Goal: Find specific page/section: Find specific page/section

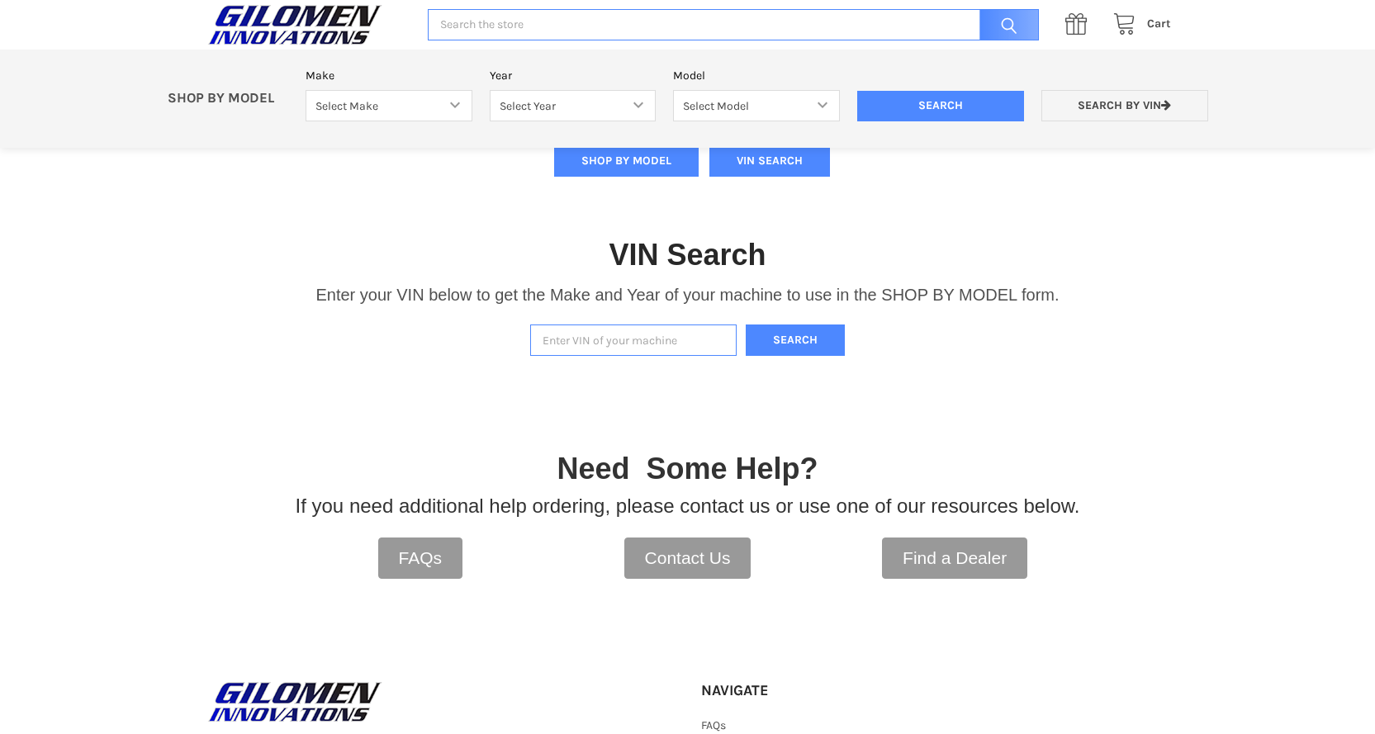
scroll to position [248, 0]
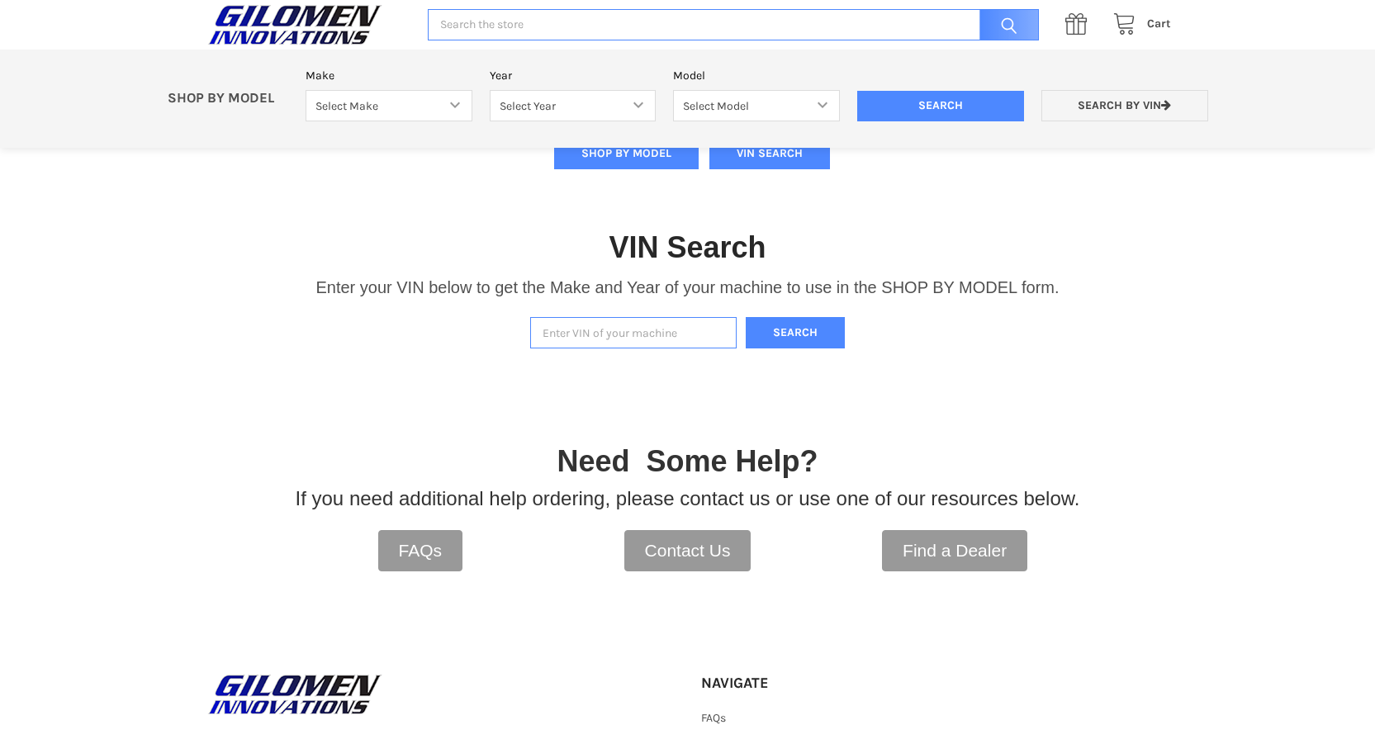
click at [603, 332] on input "Enter VIN of your machine" at bounding box center [633, 333] width 207 height 32
paste input "[US_VEHICLE_IDENTIFICATION_NUMBER]"
type input "[US_VEHICLE_IDENTIFICATION_NUMBER]"
click at [822, 336] on button "Search" at bounding box center [795, 333] width 99 height 32
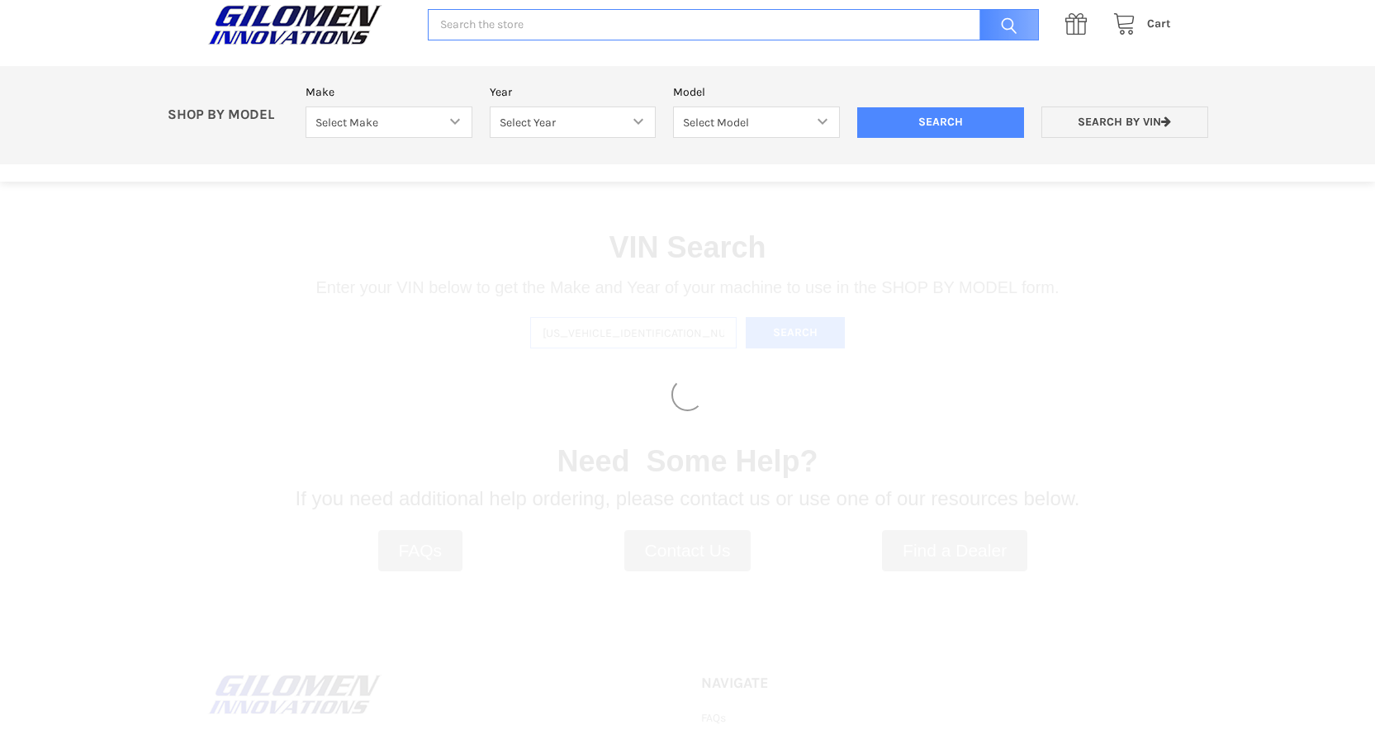
select select "340"
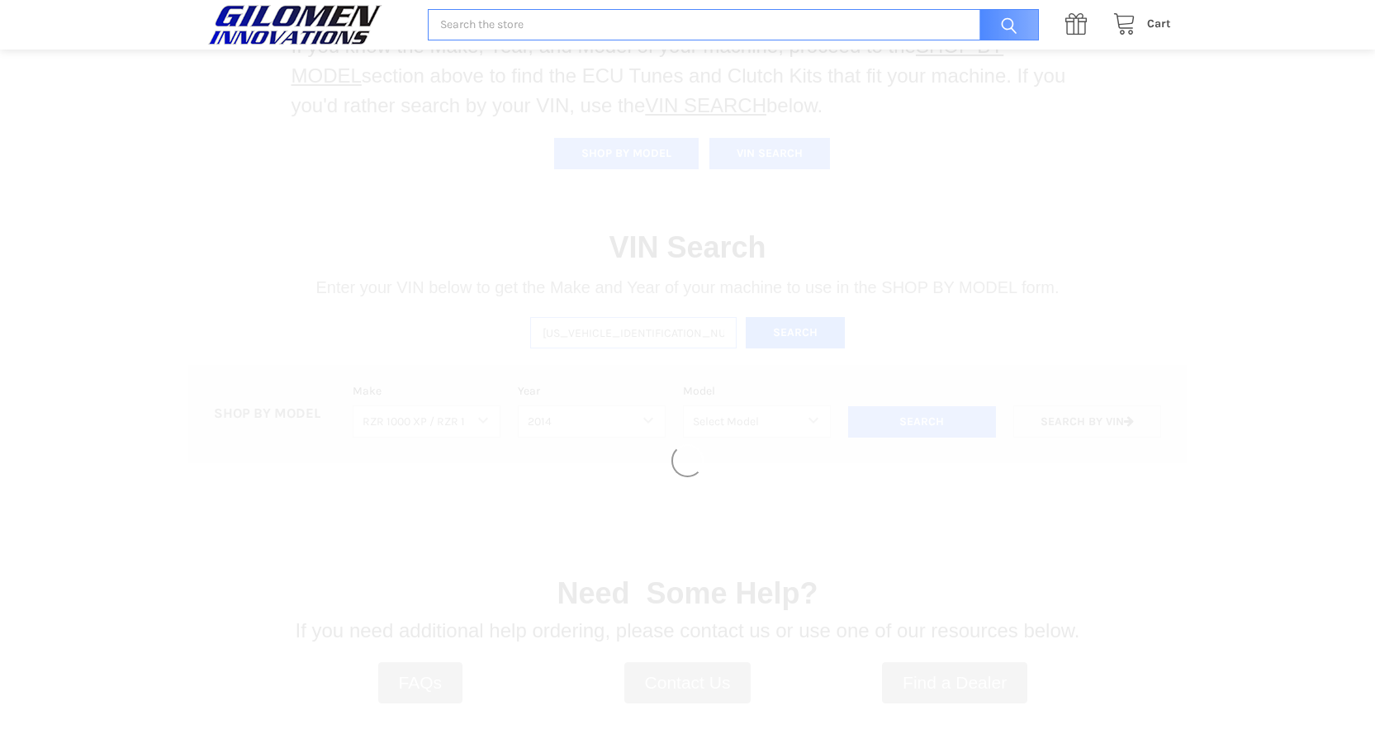
select select "341"
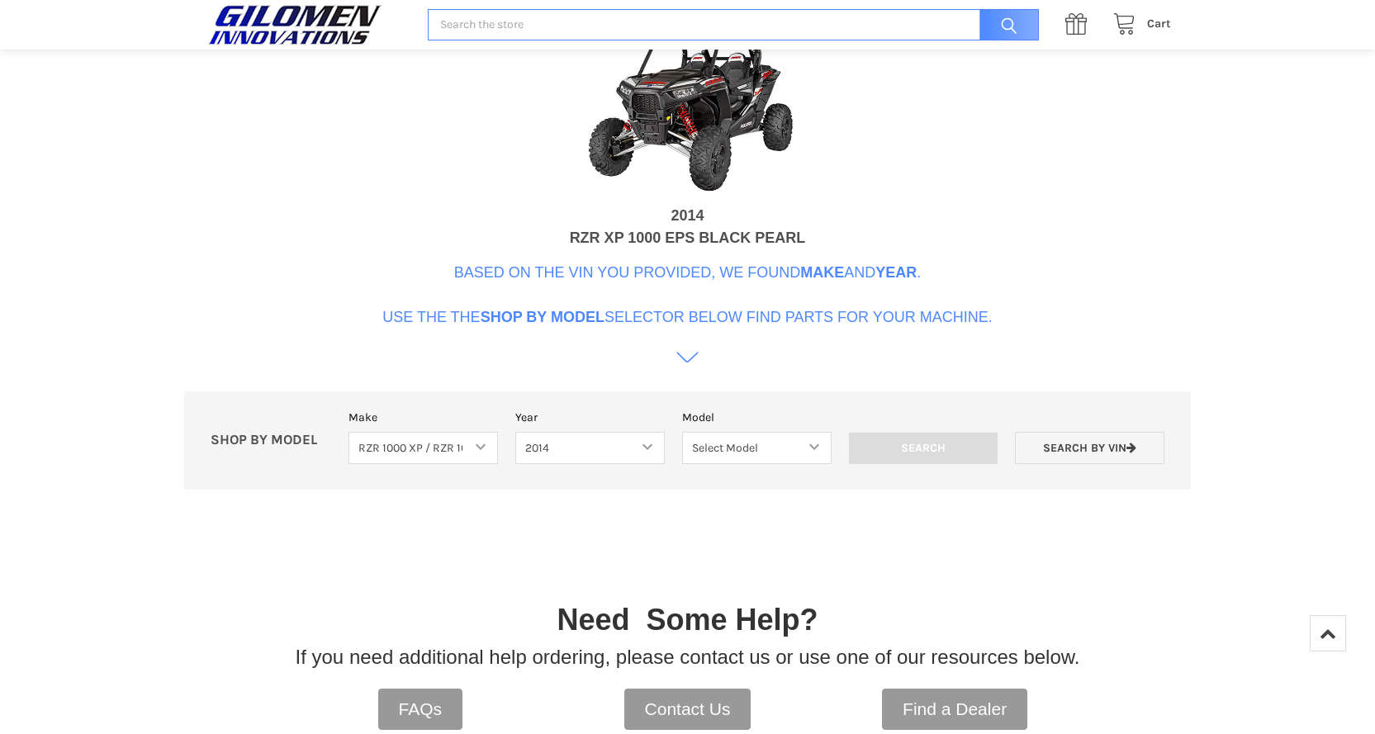
scroll to position [671, 0]
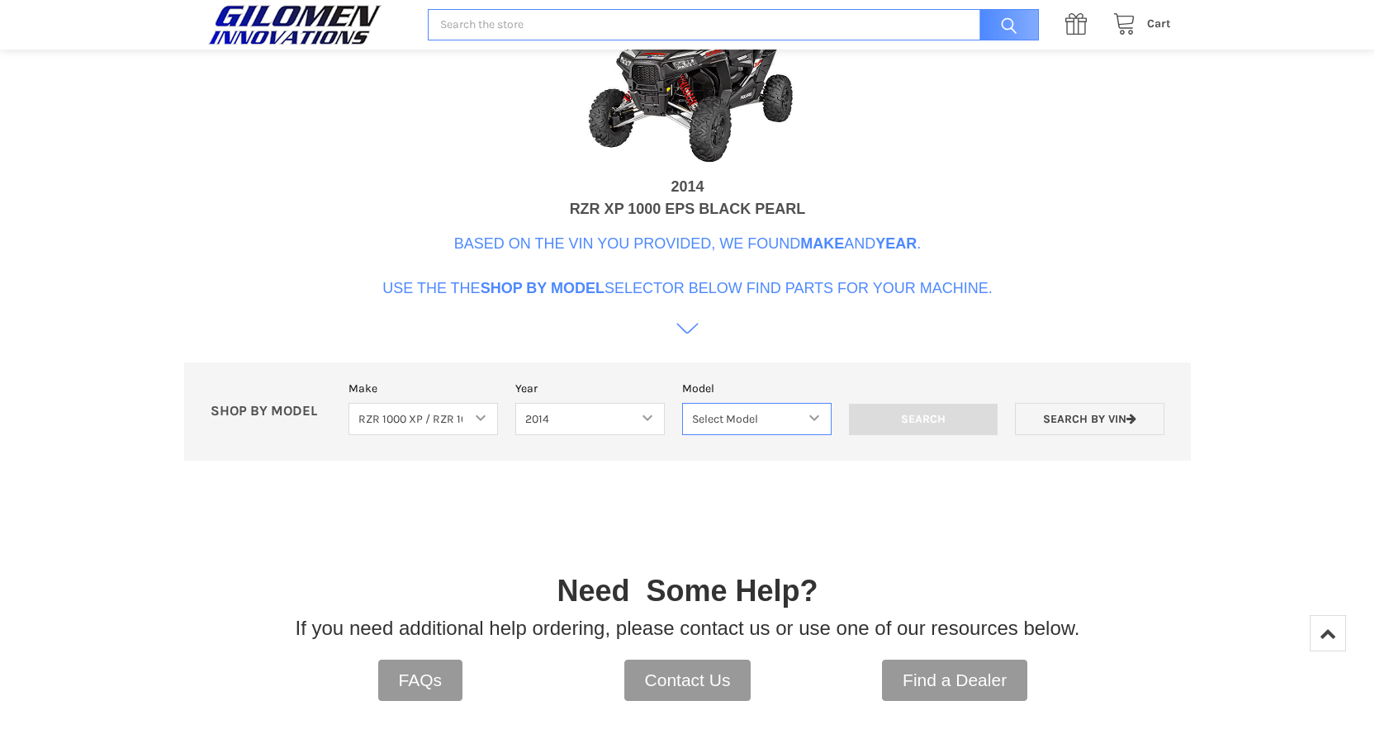
click at [787, 420] on select "Select Model RZR XP 1000 RZR XP 4 1000" at bounding box center [757, 419] width 150 height 32
select select "223"
click at [682, 403] on select "Select Model RZR XP 1000 RZR XP 4 1000" at bounding box center [757, 419] width 150 height 32
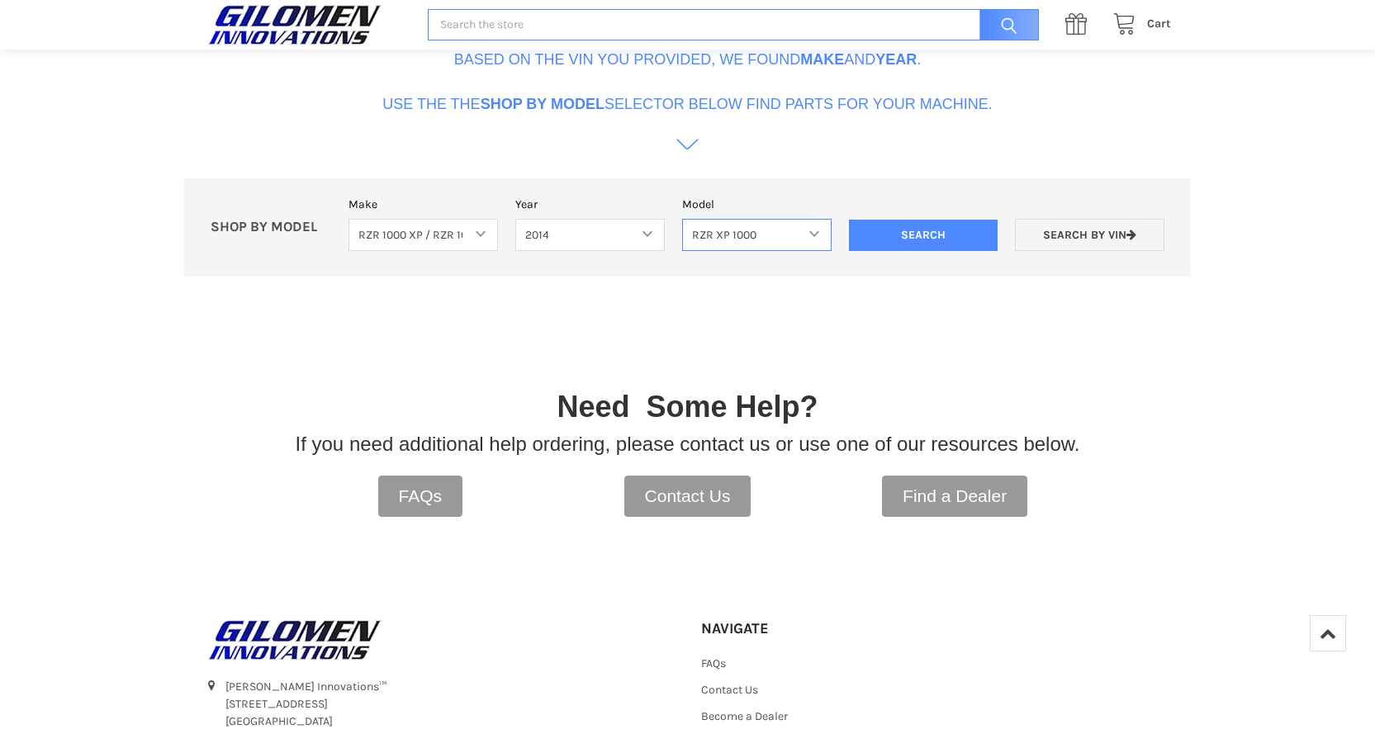
scroll to position [836, 0]
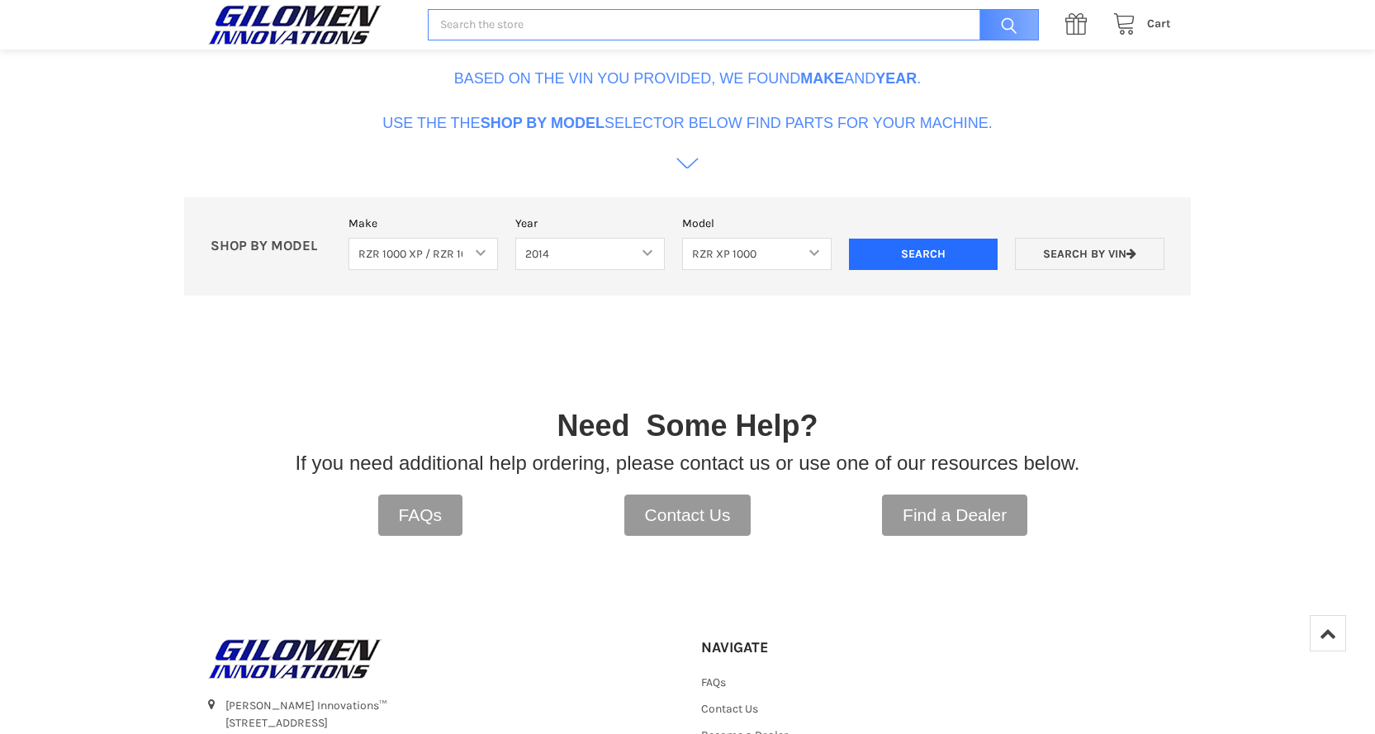
click at [916, 246] on input "Search" at bounding box center [924, 254] width 150 height 31
